Goal: Task Accomplishment & Management: Complete application form

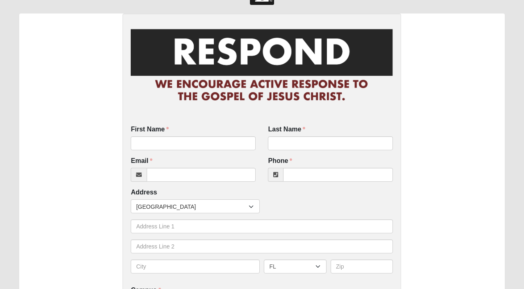
scroll to position [32, 0]
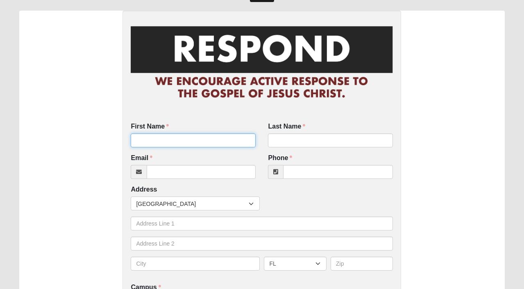
click at [227, 143] on input "First Name" at bounding box center [193, 141] width 125 height 14
type input "[PERSON_NAME]"
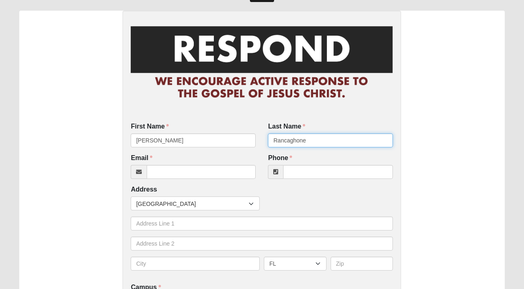
click at [296, 141] on input "Rancaghone" at bounding box center [330, 141] width 125 height 14
click at [309, 142] on input "Rancaghone" at bounding box center [330, 141] width 125 height 14
type input "Rancaglione"
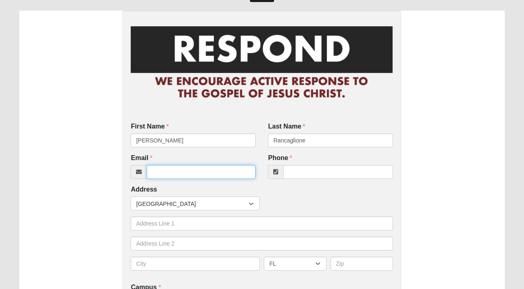
click at [236, 171] on input "Email" at bounding box center [201, 172] width 109 height 14
type input "[EMAIL_ADDRESS][DOMAIN_NAME]"
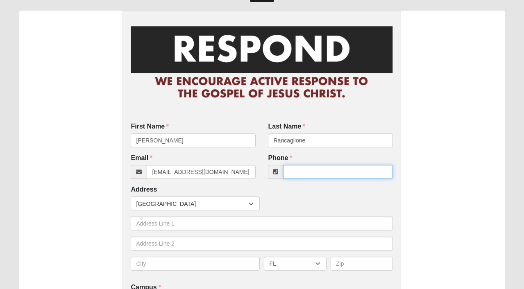
click at [304, 166] on input "Phone" at bounding box center [338, 172] width 110 height 14
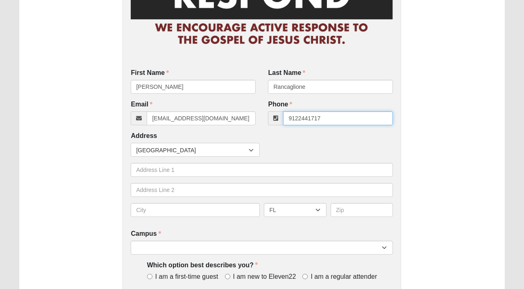
scroll to position [87, 0]
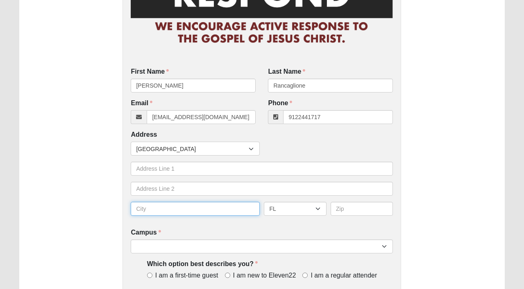
type input "[PHONE_NUMBER]"
click at [234, 209] on input "text" at bounding box center [195, 209] width 129 height 14
type input "Jacksoville"
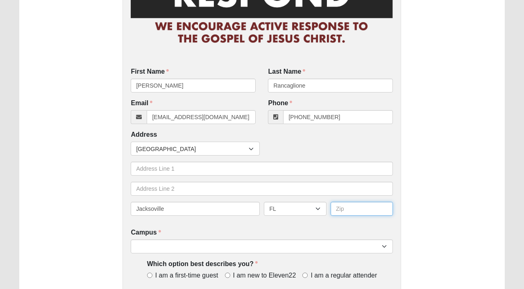
click at [346, 212] on input "text" at bounding box center [362, 209] width 63 height 14
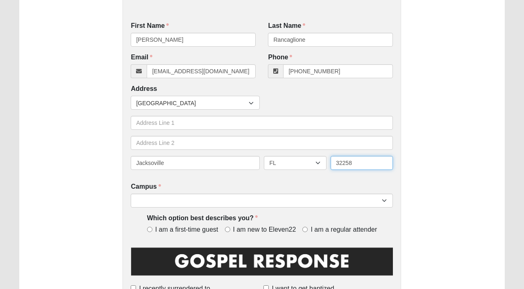
scroll to position [134, 0]
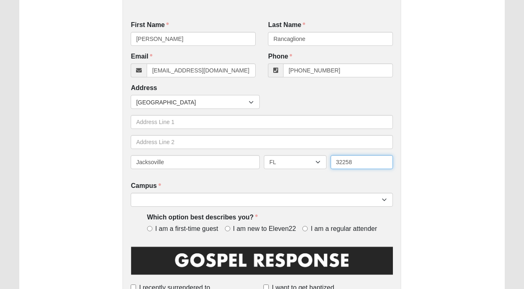
type input "32258"
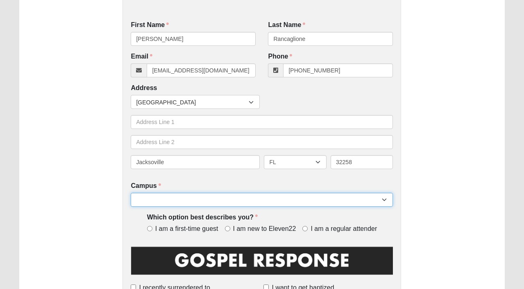
click at [371, 200] on select "Arlington Baymeadows Eleven22 Online [PERSON_NAME][GEOGRAPHIC_DATA] Jesup [GEOG…" at bounding box center [262, 200] width 262 height 14
select select "11"
click at [131, 193] on select "Arlington Baymeadows Eleven22 Online [PERSON_NAME][GEOGRAPHIC_DATA] Jesup [GEOG…" at bounding box center [262, 200] width 262 height 14
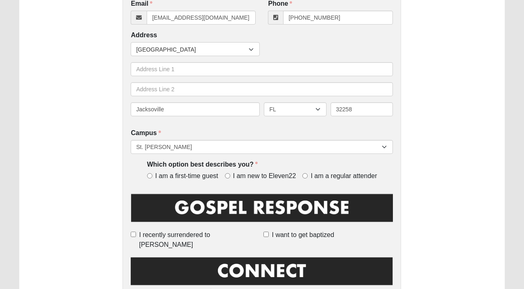
scroll to position [188, 0]
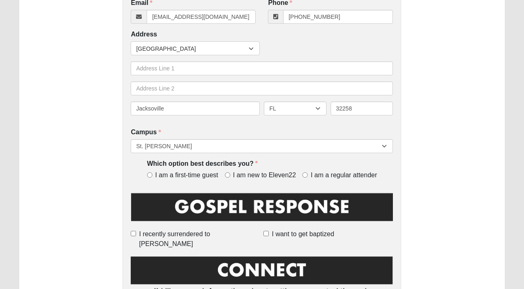
click at [202, 176] on span "I am a first-time guest" at bounding box center [186, 175] width 63 height 9
click at [152, 176] on input "I am a first-time guest" at bounding box center [149, 175] width 5 height 5
radio input "true"
click at [243, 174] on span "I am new to Eleven22" at bounding box center [264, 175] width 63 height 9
click at [230, 174] on input "I am new to Eleven22" at bounding box center [227, 175] width 5 height 5
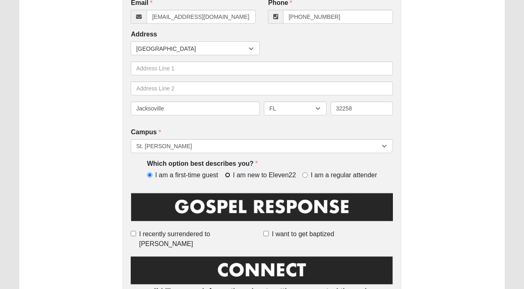
radio input "true"
click at [199, 175] on span "I am a first-time guest" at bounding box center [186, 175] width 63 height 9
click at [152, 175] on input "I am a first-time guest" at bounding box center [149, 175] width 5 height 5
radio input "true"
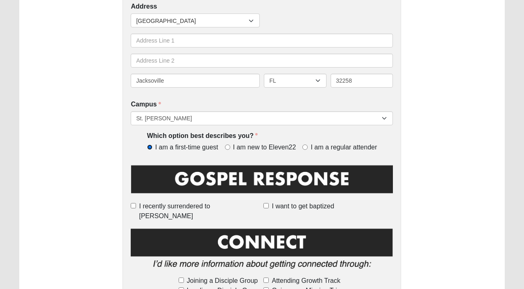
scroll to position [223, 0]
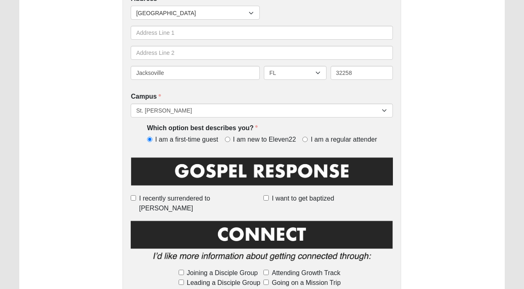
click at [268, 201] on label "I want to get baptized" at bounding box center [329, 199] width 130 height 10
click at [268, 201] on input "I want to get baptized" at bounding box center [266, 198] width 5 height 5
checkbox input "true"
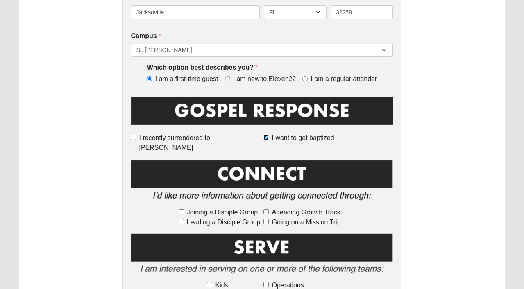
scroll to position [290, 0]
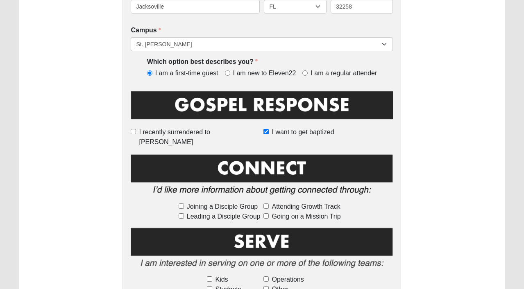
click at [217, 202] on span "Joining a Disciple Group" at bounding box center [222, 207] width 71 height 10
click at [184, 204] on input "Joining a Disciple Group" at bounding box center [181, 206] width 5 height 5
checkbox input "true"
click at [288, 202] on span "Attending Growth Track" at bounding box center [306, 207] width 68 height 10
click at [269, 204] on input "Attending Growth Track" at bounding box center [266, 206] width 5 height 5
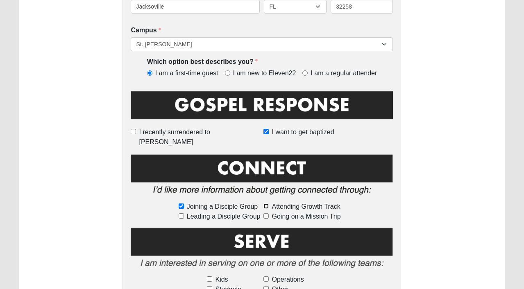
checkbox input "true"
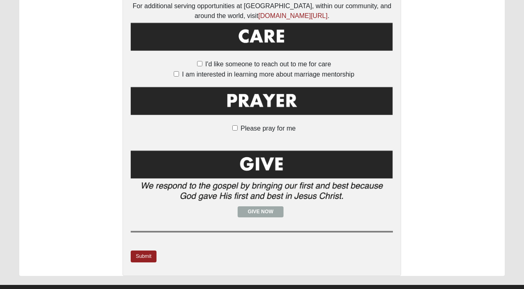
scroll to position [606, 0]
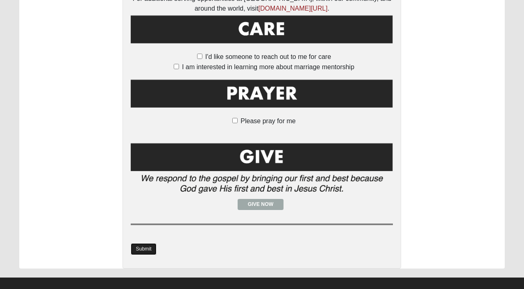
click at [141, 243] on link "Submit" at bounding box center [143, 249] width 25 height 12
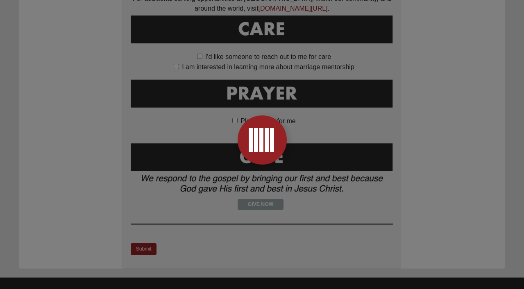
scroll to position [0, 0]
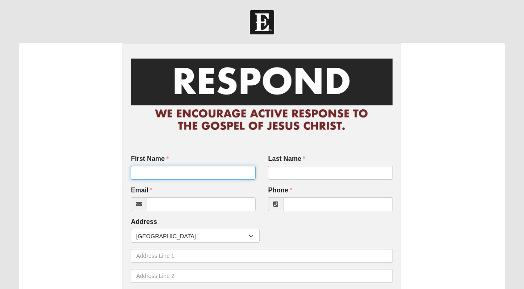
click at [176, 174] on input "First Name" at bounding box center [193, 173] width 125 height 14
type input "Le Vente"
click at [141, 168] on input "Le Vente" at bounding box center [193, 173] width 125 height 14
click at [141, 171] on input "Le Vente" at bounding box center [193, 173] width 125 height 14
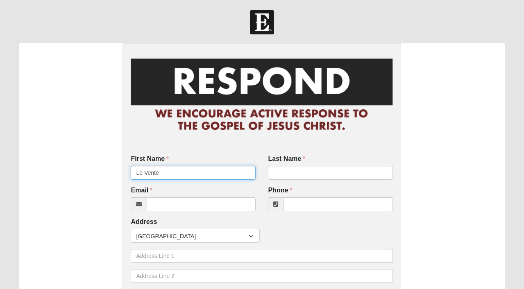
click at [141, 171] on input "Le Vente" at bounding box center [193, 173] width 125 height 14
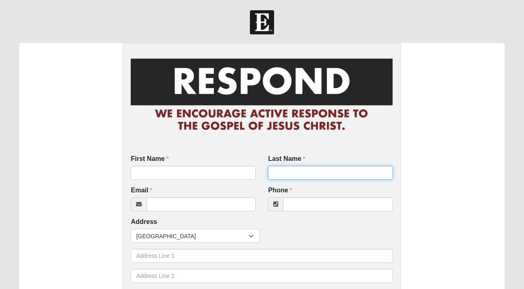
click at [286, 171] on input "Last Name" at bounding box center [330, 173] width 125 height 14
paste input "Le Vente"
type input "Le Venten Sr"
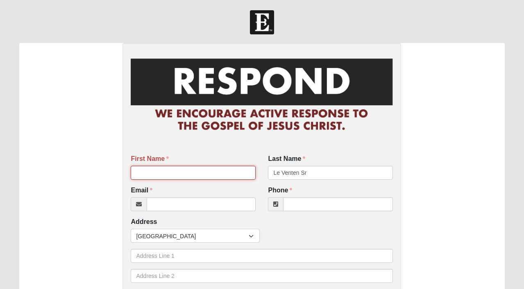
click at [204, 168] on input "First Name" at bounding box center [193, 173] width 125 height 14
type input "Larry"
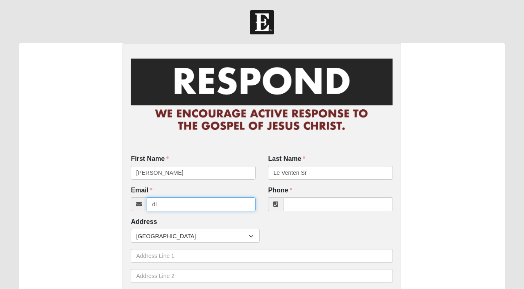
type input "d"
type input "levente228@gmail.com"
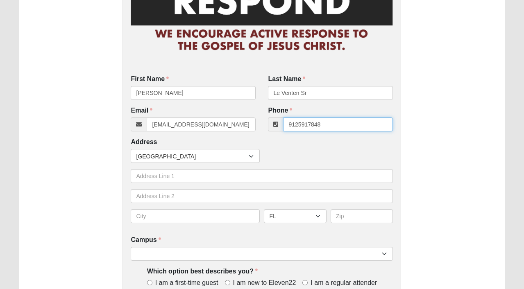
scroll to position [82, 0]
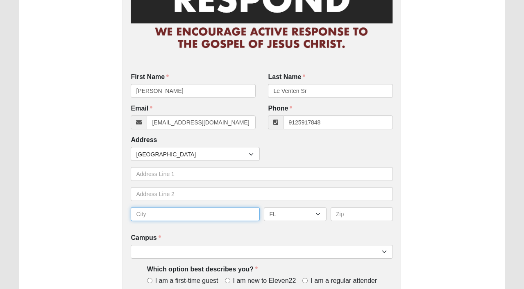
type input "(912) 591-7848"
click at [148, 211] on input "text" at bounding box center [195, 214] width 129 height 14
type input "Jacksonville"
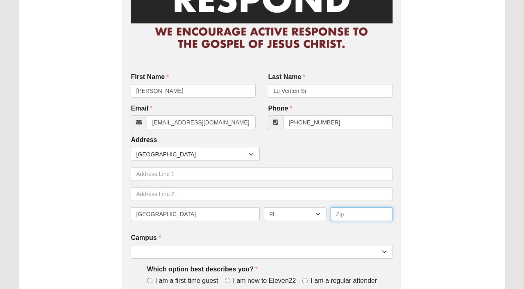
click at [345, 218] on input "text" at bounding box center [362, 214] width 63 height 14
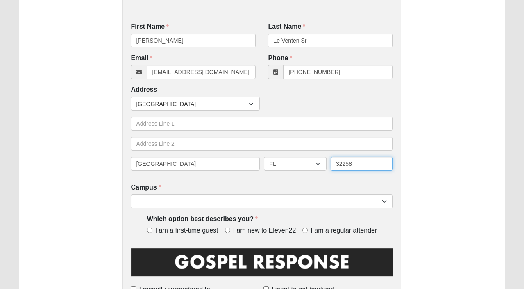
type input "32258"
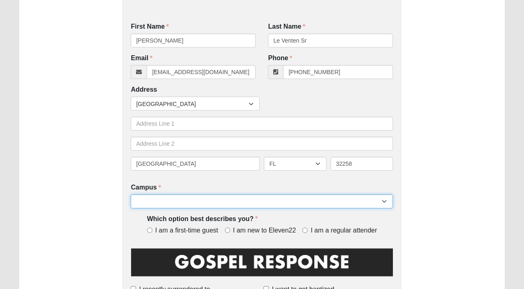
click at [293, 199] on select "Arlington Baymeadows Eleven22 Online [PERSON_NAME][GEOGRAPHIC_DATA] Jesup [GEOG…" at bounding box center [262, 202] width 262 height 14
select select "11"
click at [131, 195] on select "Arlington Baymeadows Eleven22 Online [PERSON_NAME][GEOGRAPHIC_DATA] Jesup [GEOG…" at bounding box center [262, 202] width 262 height 14
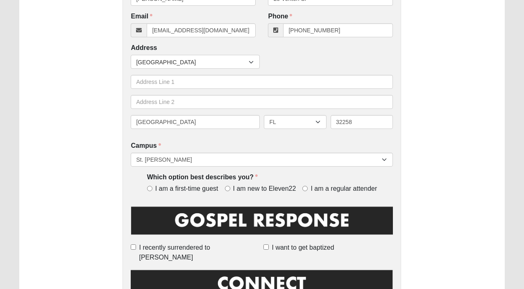
scroll to position [179, 0]
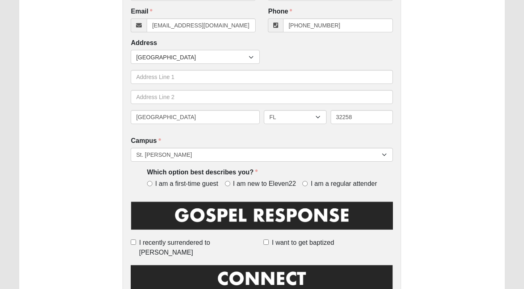
click at [241, 183] on span "I am new to Eleven22" at bounding box center [264, 184] width 63 height 9
click at [230, 183] on input "I am new to Eleven22" at bounding box center [227, 183] width 5 height 5
radio input "true"
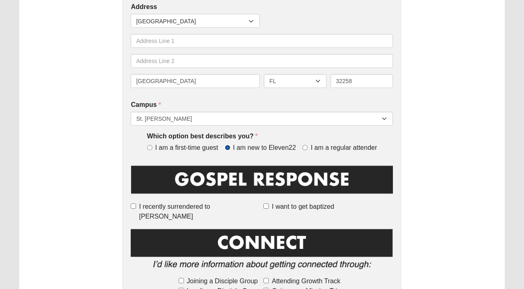
scroll to position [244, 0]
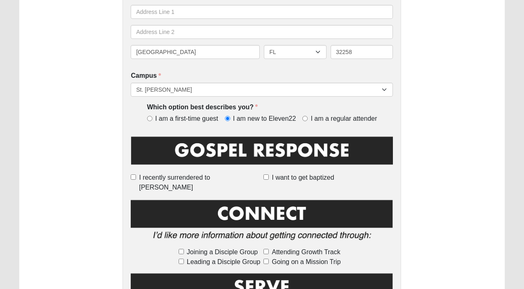
click at [207, 248] on span "Joining a Disciple Group" at bounding box center [222, 253] width 71 height 10
click at [184, 249] on input "Joining a Disciple Group" at bounding box center [181, 251] width 5 height 5
checkbox input "true"
click at [307, 248] on span "Attending Growth Track" at bounding box center [306, 253] width 68 height 10
click at [269, 249] on input "Attending Growth Track" at bounding box center [266, 251] width 5 height 5
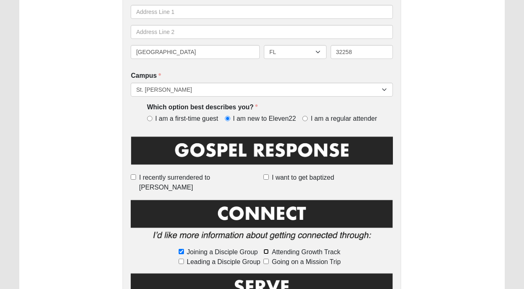
checkbox input "true"
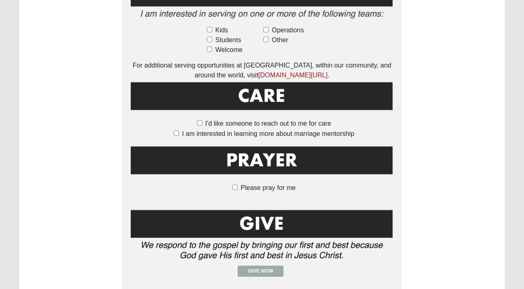
scroll to position [606, 0]
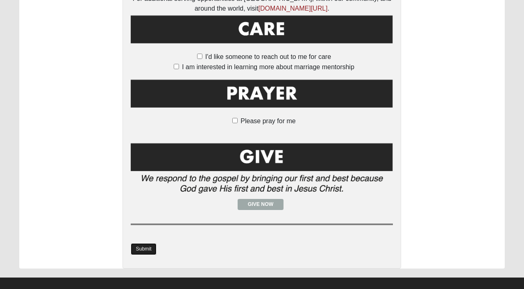
click at [150, 243] on link "Submit" at bounding box center [143, 249] width 25 height 12
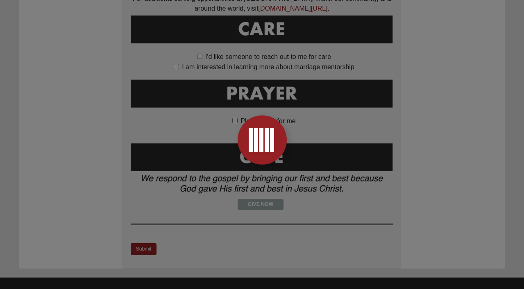
scroll to position [0, 0]
